Goal: Task Accomplishment & Management: Use online tool/utility

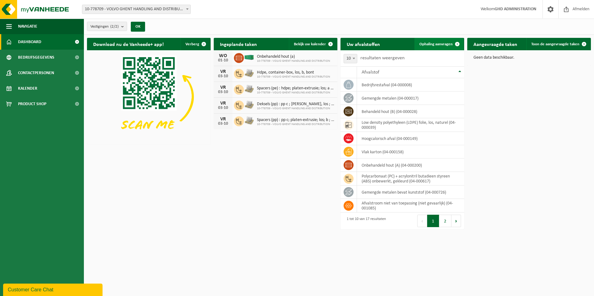
click at [449, 44] on span "Ophaling aanvragen" at bounding box center [435, 44] width 33 height 4
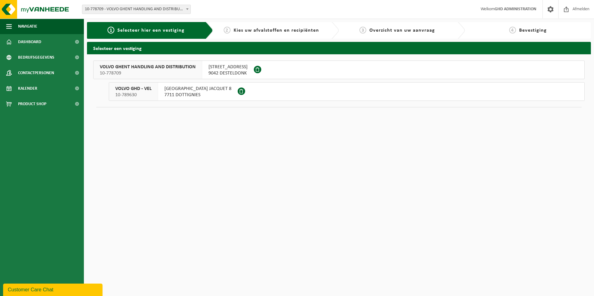
click at [231, 68] on span "SKALDENSTRAAT 102" at bounding box center [227, 67] width 39 height 6
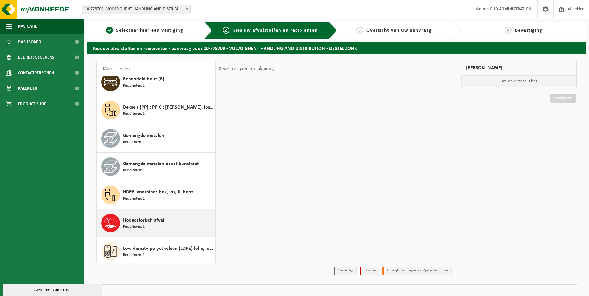
scroll to position [124, 0]
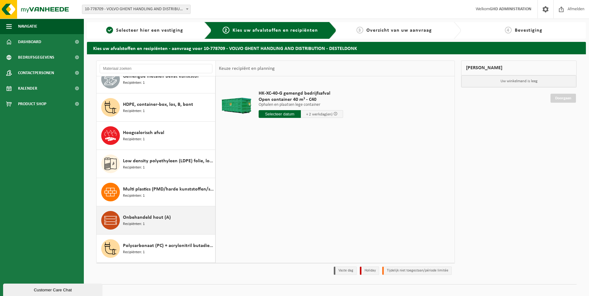
click at [143, 219] on span "Onbehandeld hout (A)" at bounding box center [147, 217] width 48 height 7
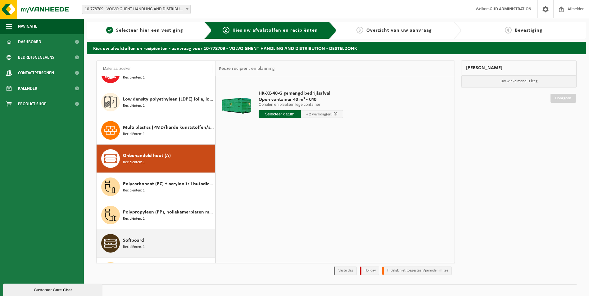
scroll to position [254, 0]
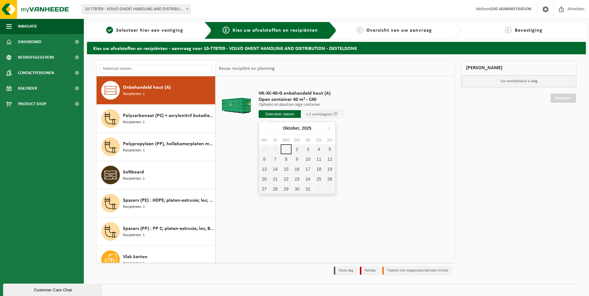
click at [273, 114] on input "text" at bounding box center [280, 114] width 42 height 8
click at [298, 149] on div "2" at bounding box center [297, 149] width 11 height 10
type input "Van 2025-10-02"
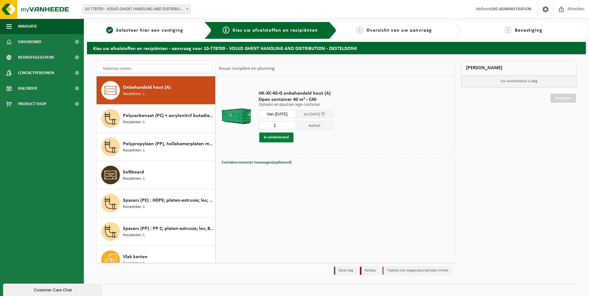
click at [287, 138] on button "In winkelmand" at bounding box center [276, 138] width 34 height 10
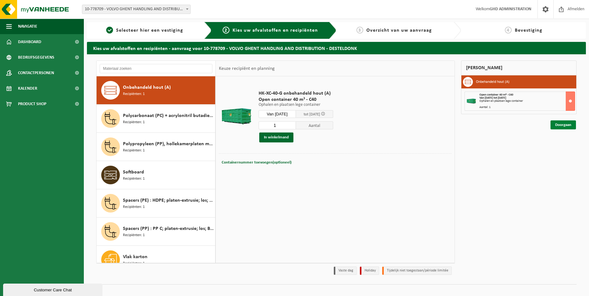
click at [568, 126] on link "Doorgaan" at bounding box center [563, 125] width 25 height 9
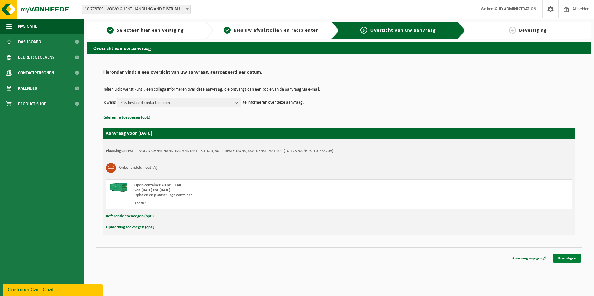
click at [571, 256] on link "Bevestigen" at bounding box center [567, 258] width 28 height 9
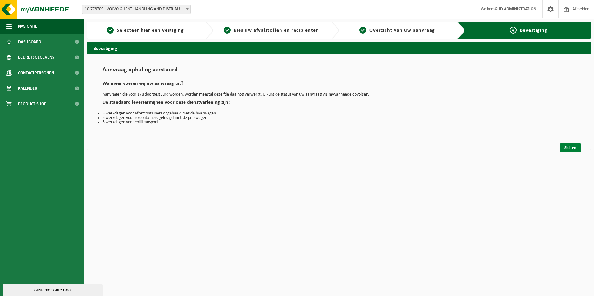
click at [568, 151] on link "Sluiten" at bounding box center [570, 147] width 21 height 9
